Goal: Task Accomplishment & Management: Manage account settings

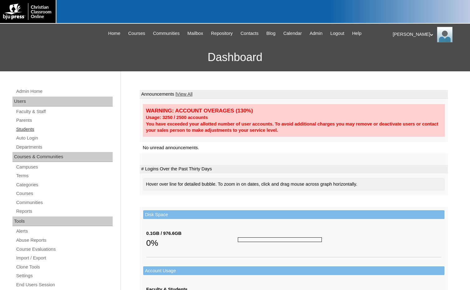
click at [28, 127] on link "Students" at bounding box center [64, 129] width 97 height 8
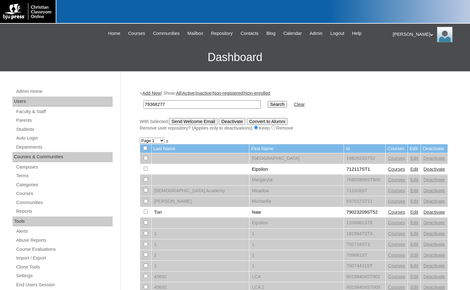
type input "79368277"
click at [268, 102] on input "Search" at bounding box center [277, 104] width 19 height 7
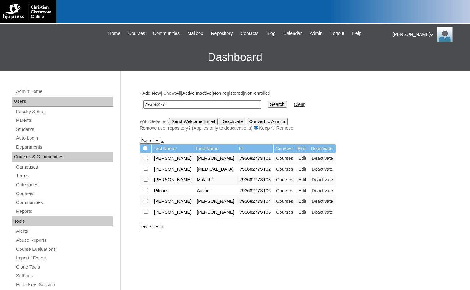
click at [276, 190] on link "Courses" at bounding box center [284, 190] width 17 height 5
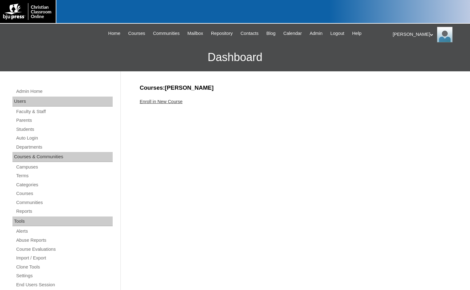
click at [177, 103] on link "Enroll in New Course" at bounding box center [161, 101] width 43 height 5
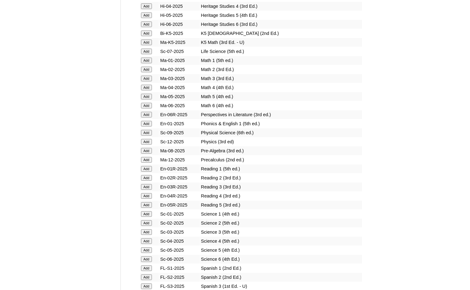
scroll to position [622, 0]
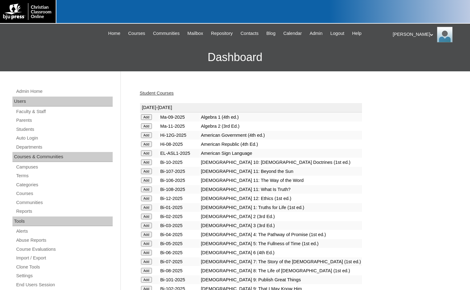
click at [161, 93] on link "Student Courses" at bounding box center [157, 93] width 34 height 5
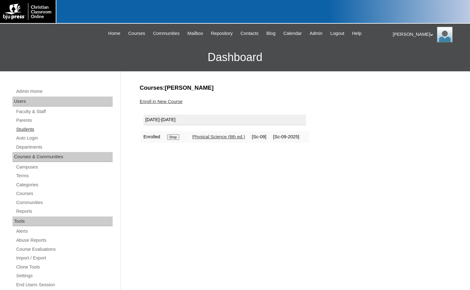
click at [32, 128] on link "Students" at bounding box center [64, 129] width 97 height 8
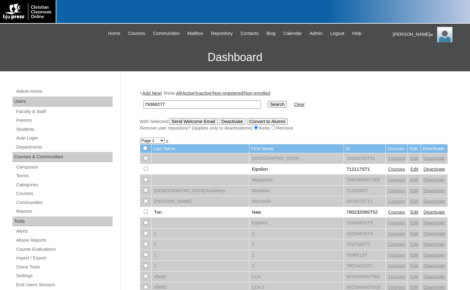
type input "79368277"
click at [268, 105] on input "Search" at bounding box center [277, 104] width 19 height 7
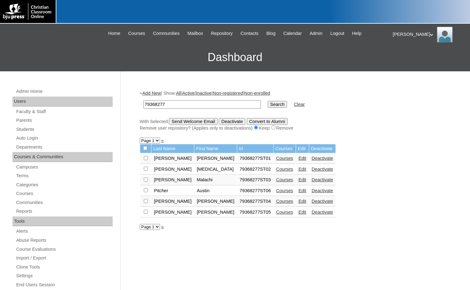
click at [298, 189] on link "Edit" at bounding box center [302, 190] width 8 height 5
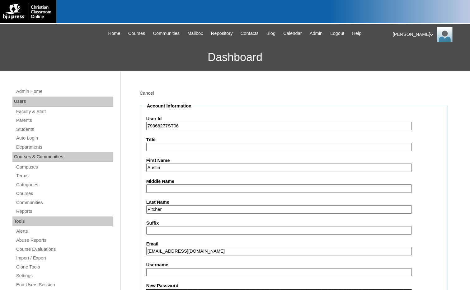
scroll to position [218, 0]
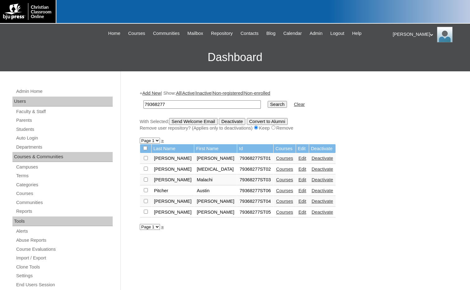
click at [146, 160] on input "checkbox" at bounding box center [146, 158] width 4 height 4
checkbox input "true"
click at [187, 119] on input "Send Welcome Email" at bounding box center [193, 121] width 49 height 7
